Goal: Check status: Check status

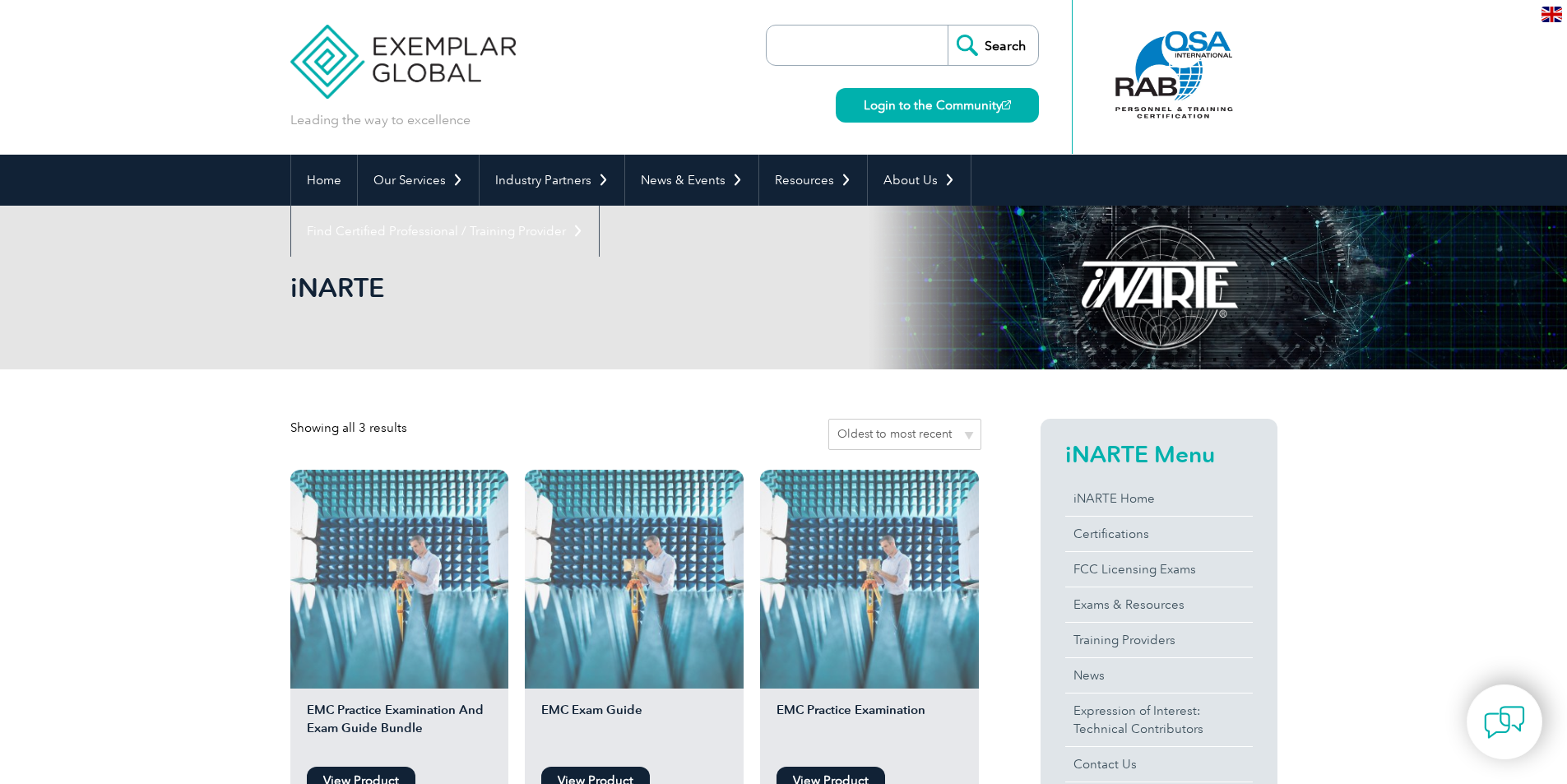
click at [970, 103] on link "Login to the Community" at bounding box center [937, 105] width 203 height 34
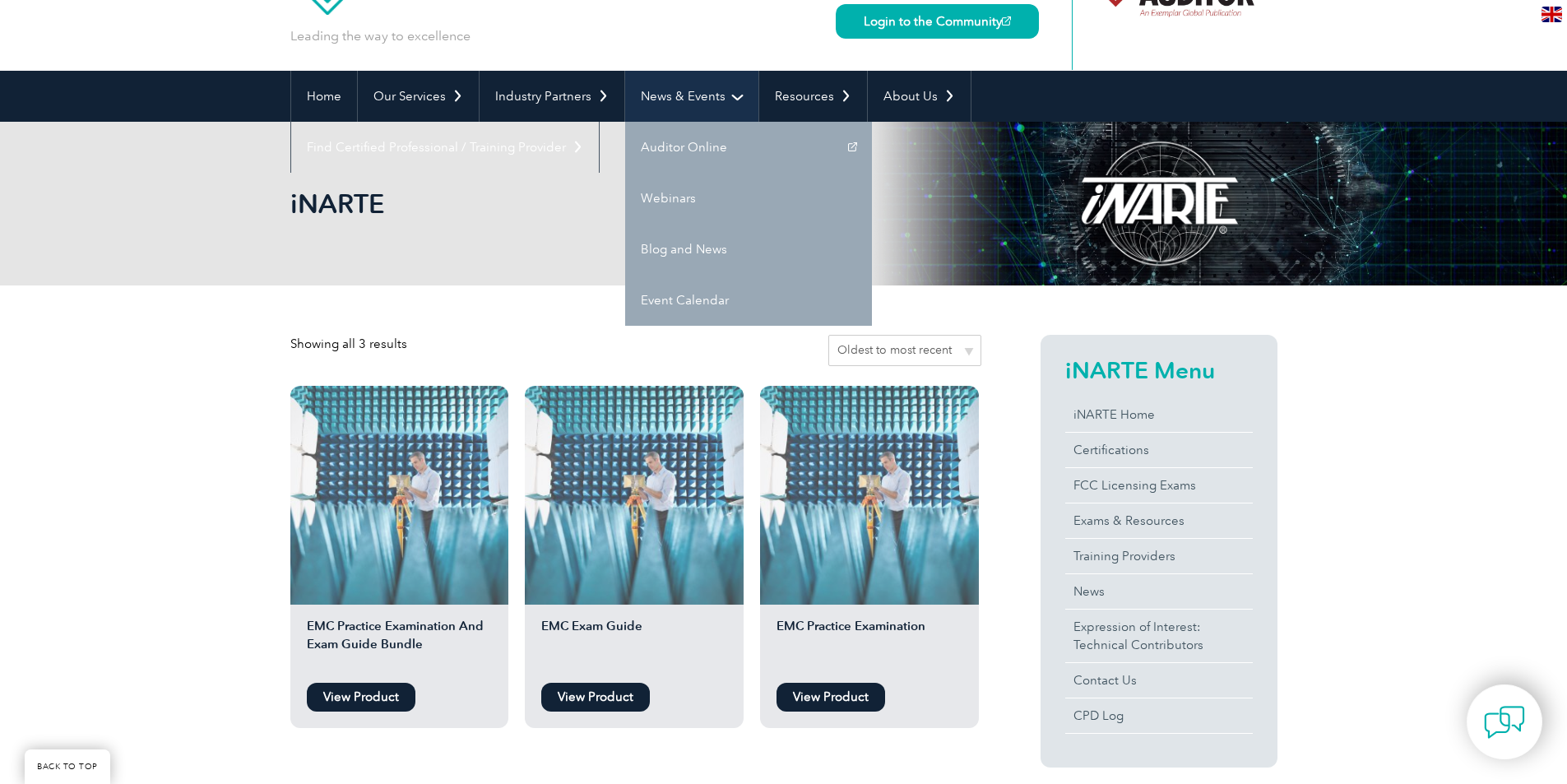
scroll to position [246, 0]
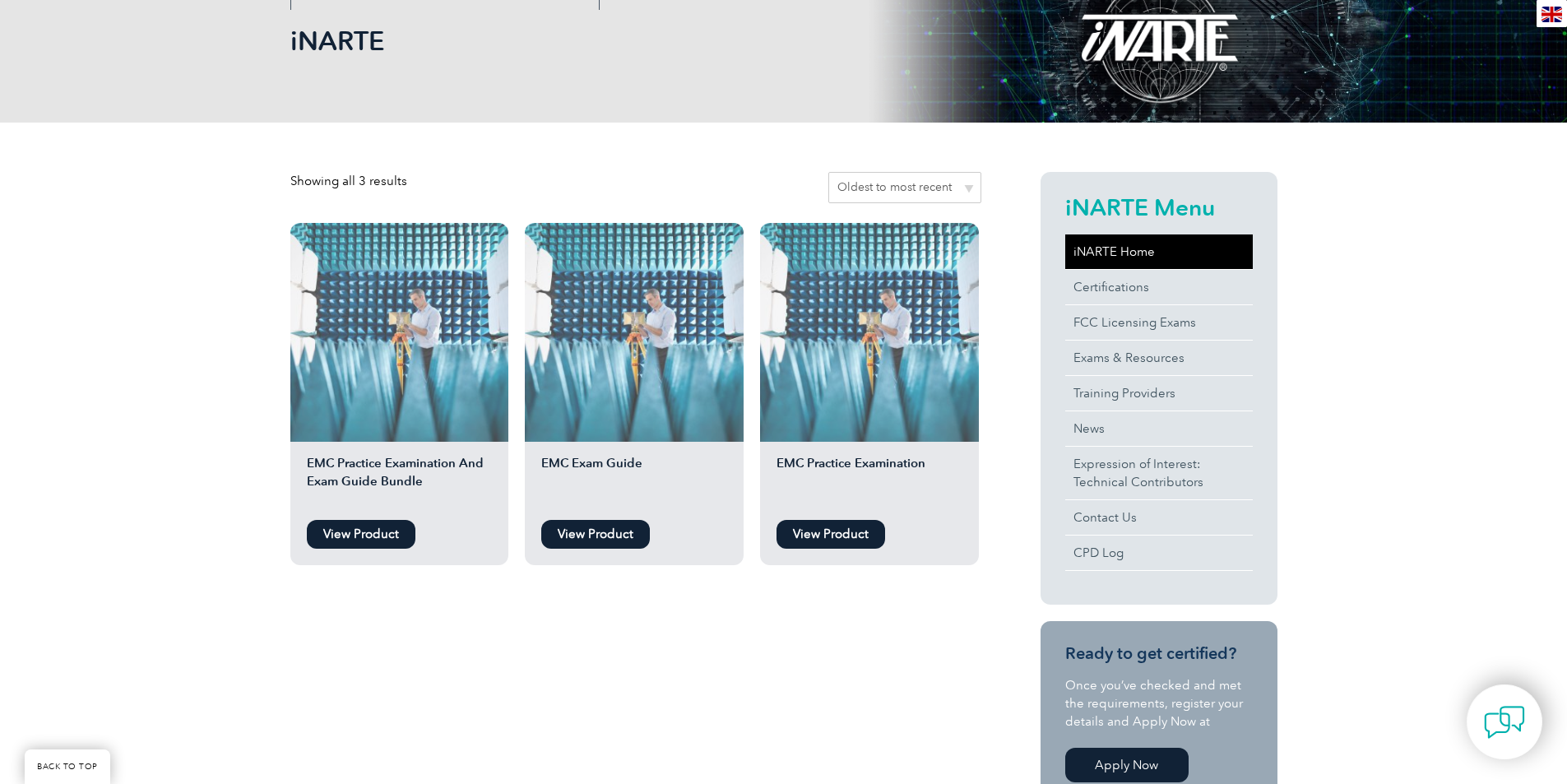
click at [1132, 247] on link "iNARTE Home" at bounding box center [1159, 251] width 188 height 34
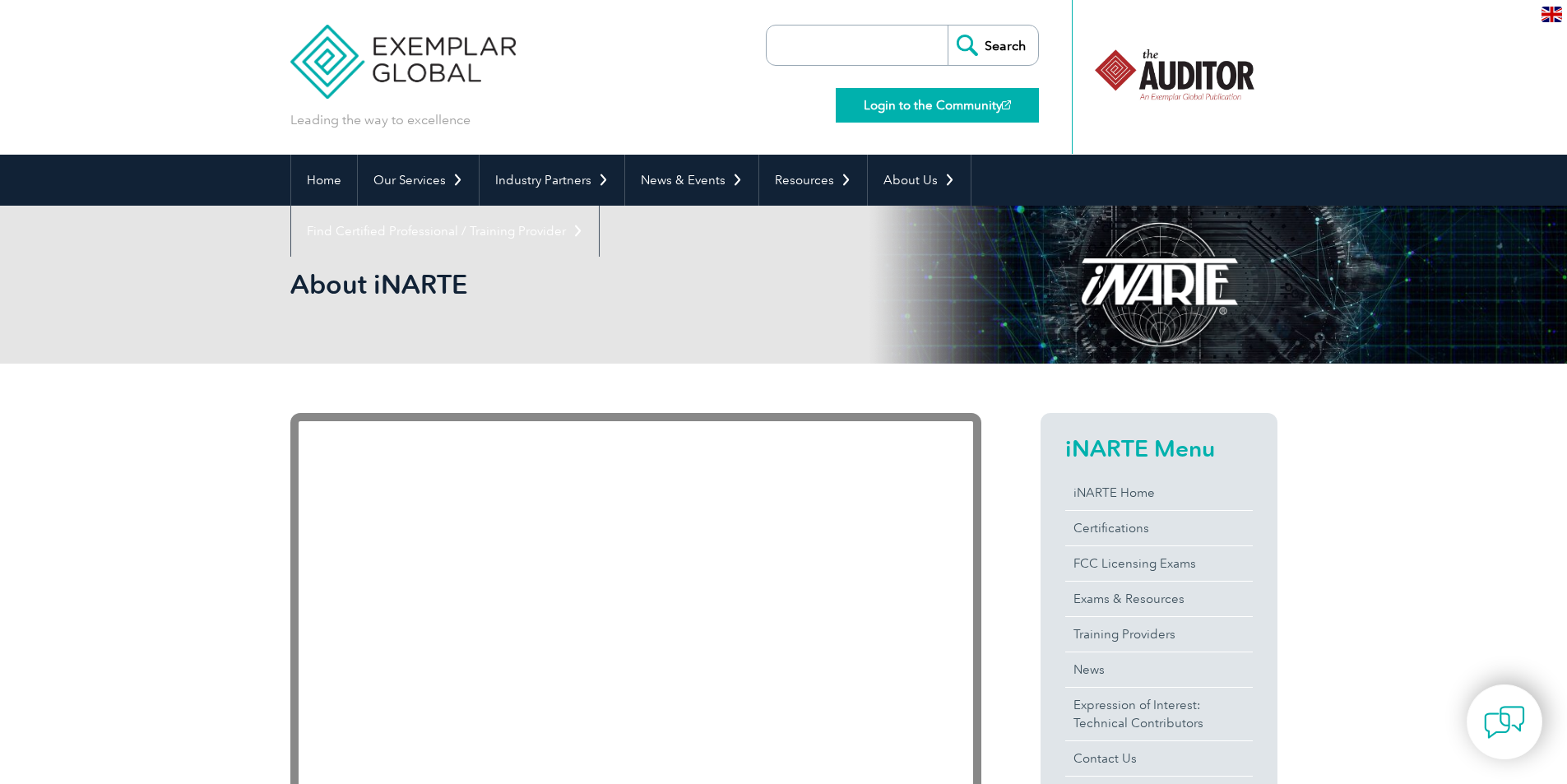
drag, startPoint x: 974, startPoint y: 106, endPoint x: 961, endPoint y: 108, distance: 13.2
click at [961, 108] on link "Login to the Community" at bounding box center [937, 105] width 203 height 34
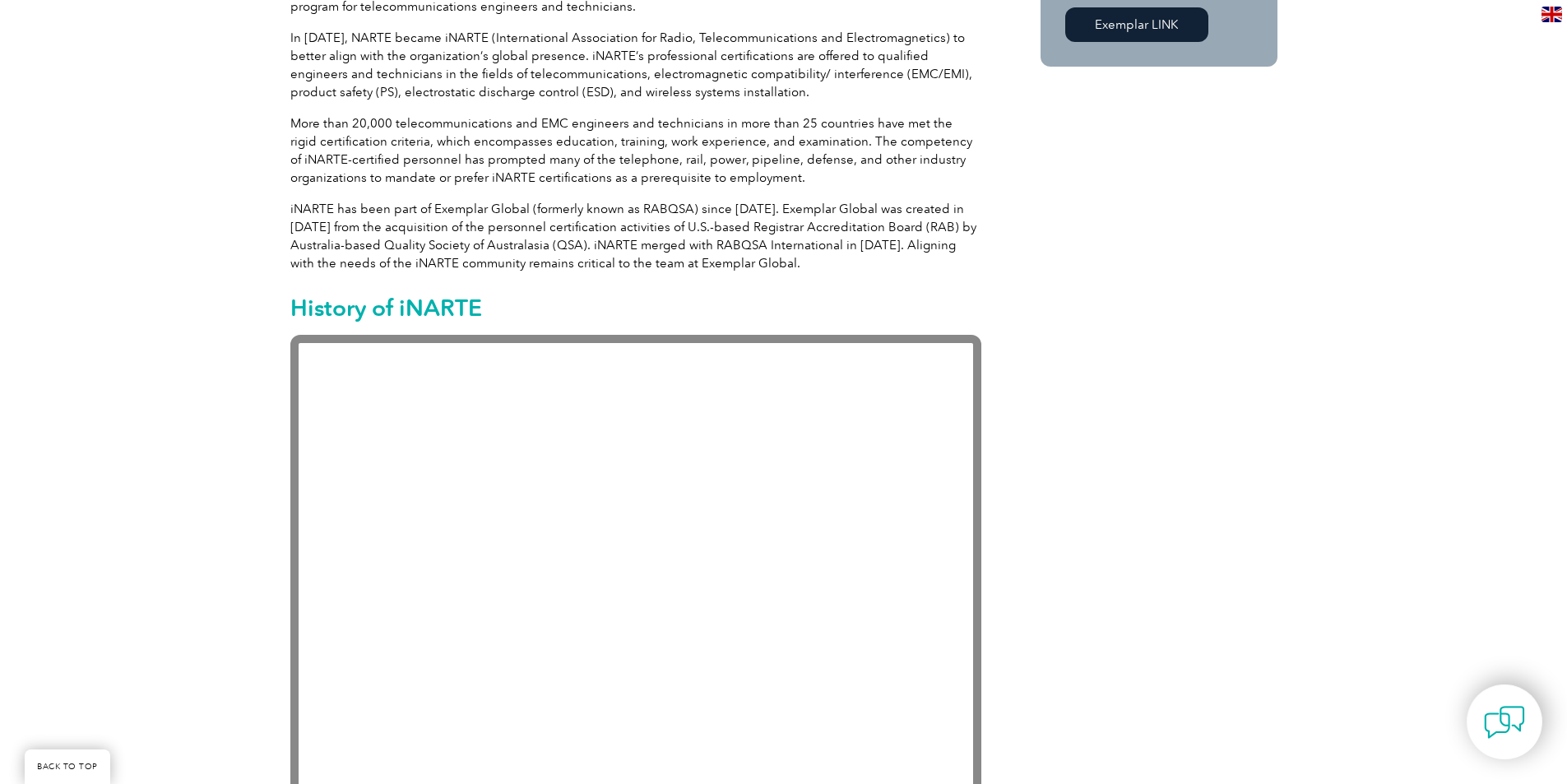
scroll to position [987, 0]
